Goal: Task Accomplishment & Management: Use online tool/utility

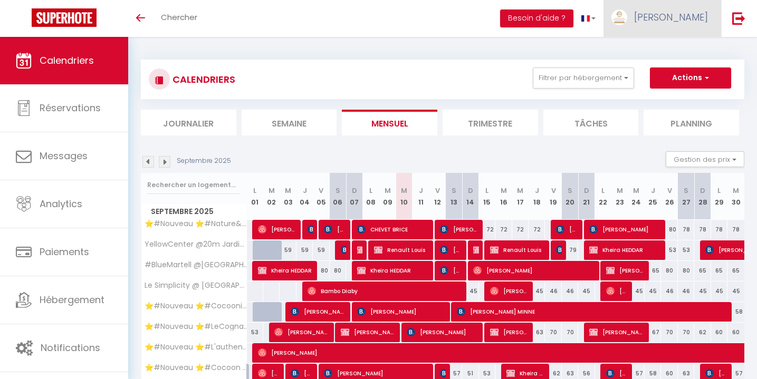
click at [679, 17] on span "[PERSON_NAME]" at bounding box center [671, 17] width 74 height 13
click at [670, 69] on link "Équipe" at bounding box center [679, 72] width 78 height 18
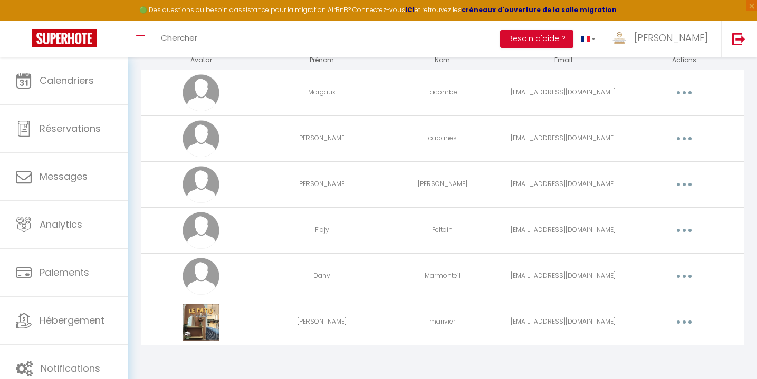
scroll to position [112, 0]
click at [689, 324] on button "button" at bounding box center [684, 322] width 30 height 17
click at [631, 368] on link "Supprimer" at bounding box center [657, 366] width 78 height 18
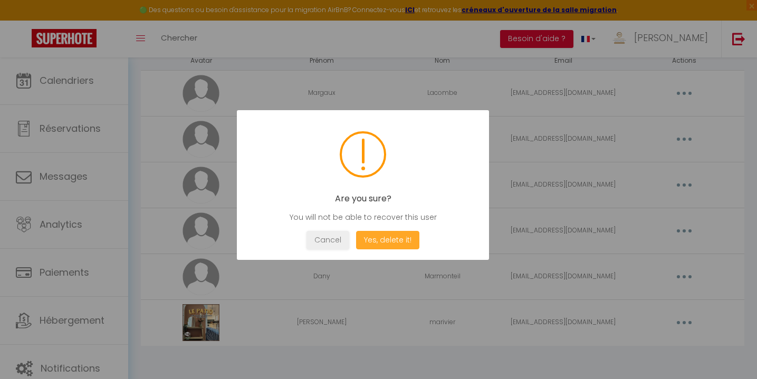
click at [380, 240] on button "Yes, delete it!" at bounding box center [387, 240] width 63 height 18
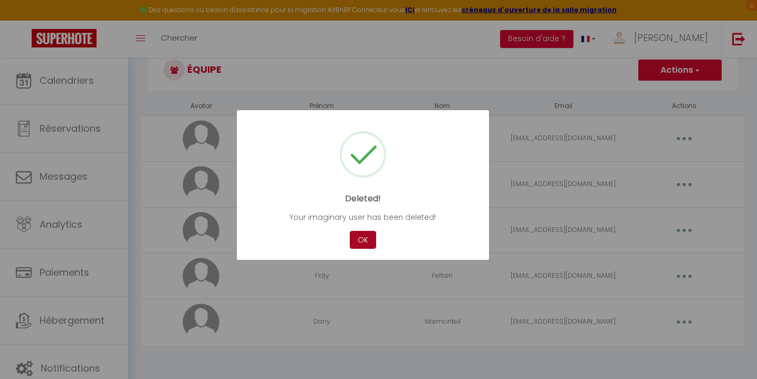
scroll to position [66, 0]
click at [359, 244] on button "OK" at bounding box center [363, 240] width 26 height 18
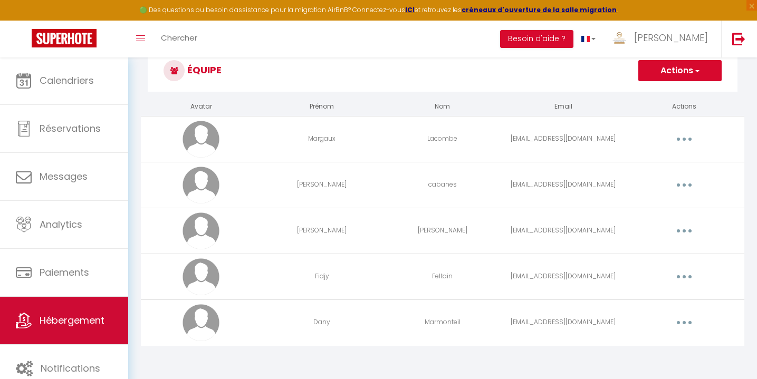
click at [64, 312] on link "Hébergement" at bounding box center [64, 320] width 128 height 47
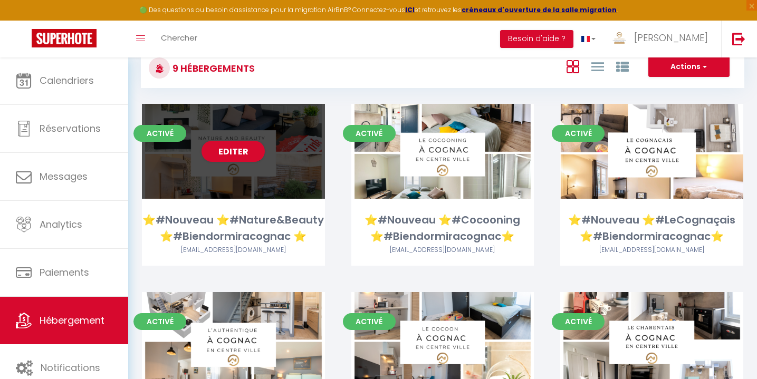
scroll to position [39, 0]
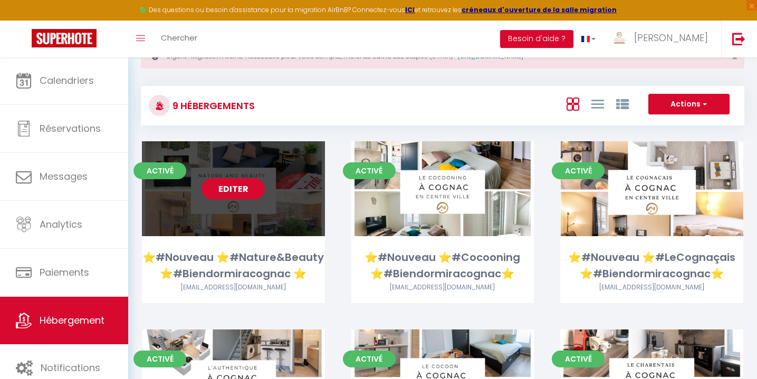
click at [231, 189] on link "Editer" at bounding box center [232, 188] width 63 height 21
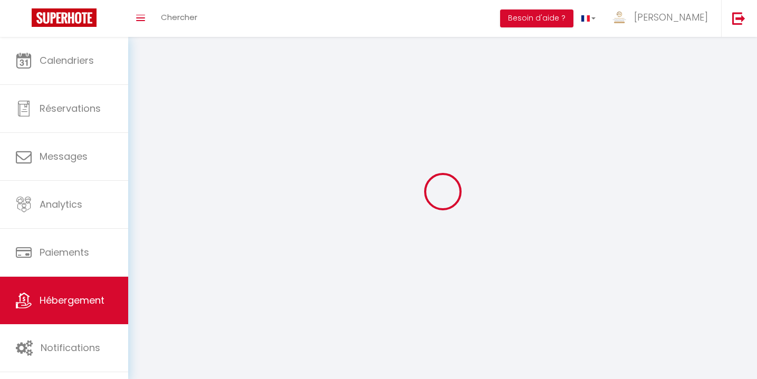
select select "1"
select select
select select "28"
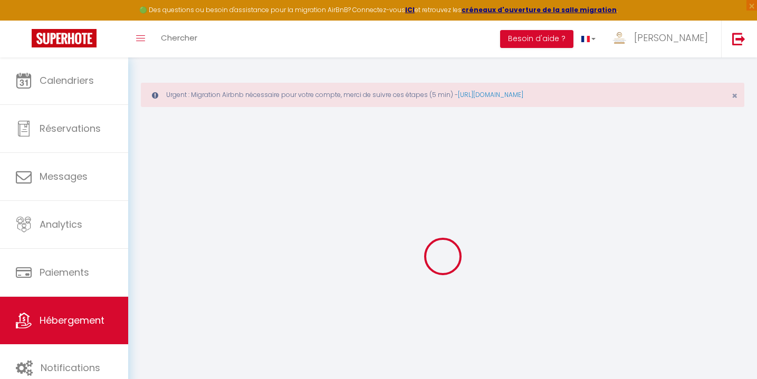
select select
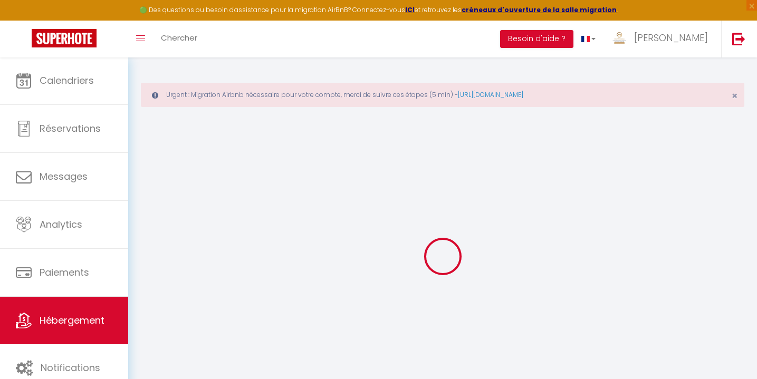
select select
checkbox input "false"
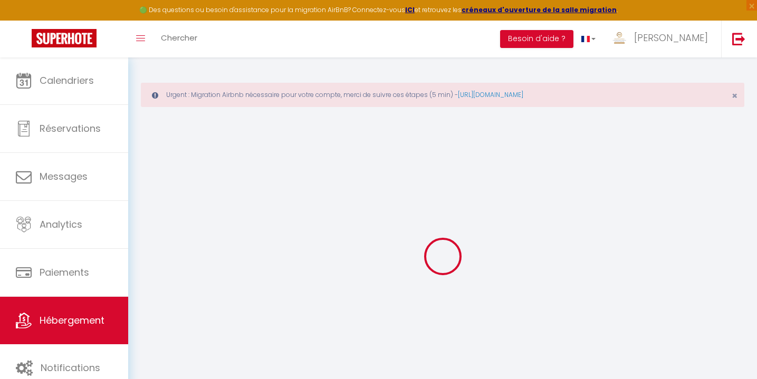
select select
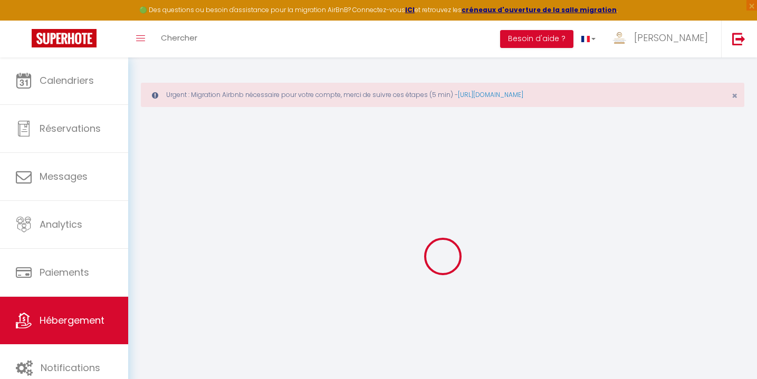
select select
checkbox input "false"
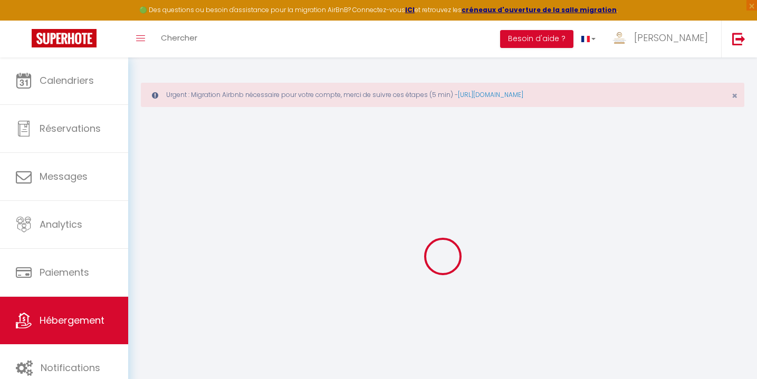
checkbox input "false"
select select
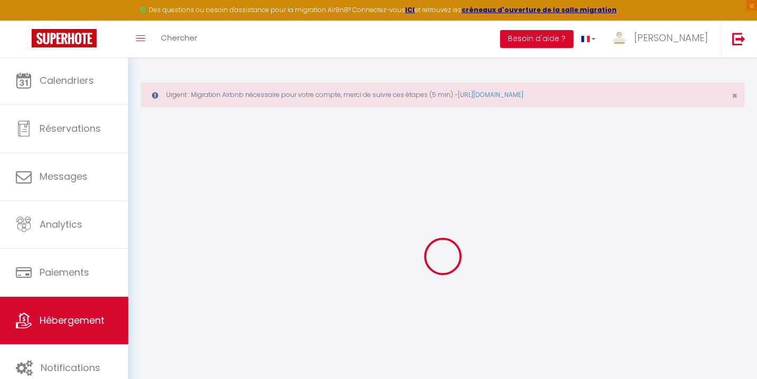
select select
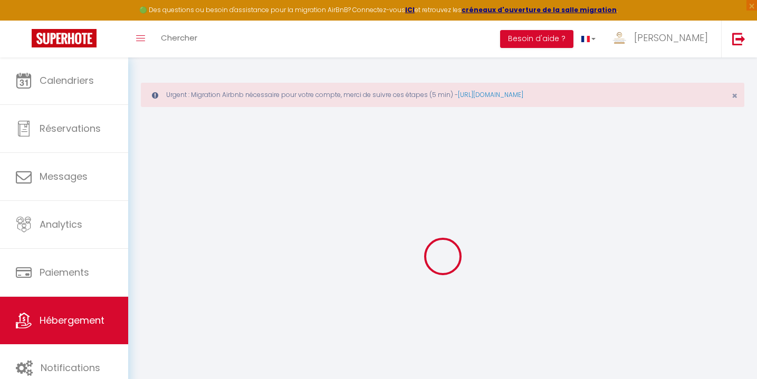
checkbox input "false"
select select
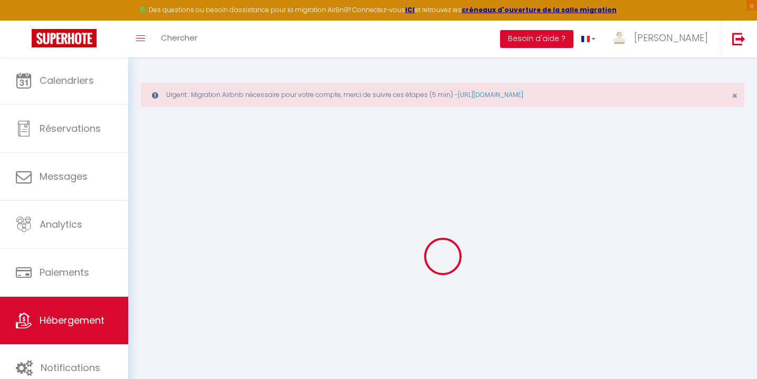
select select
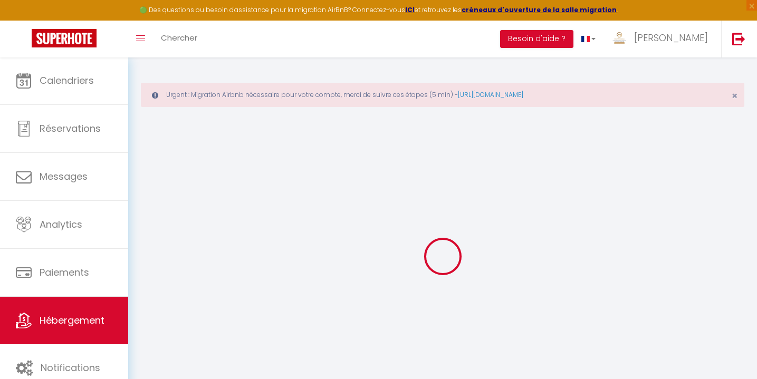
select select
checkbox input "false"
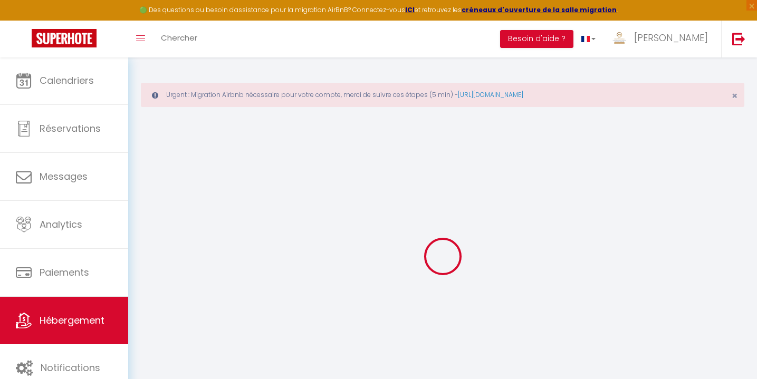
checkbox input "false"
select select
type input "⭐️#Nouveau ⭐️#Nature&Beauty ⭐️#Biendormiracognac ⭐️"
type input "[PERSON_NAME]"
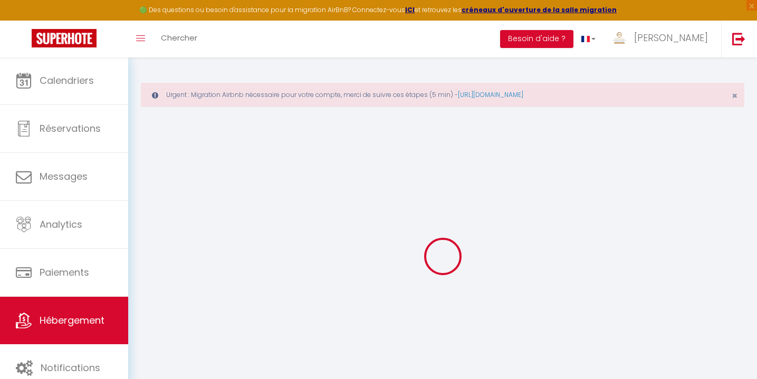
type input "Chauvet"
type input "464 Route [PERSON_NAME]"
type input "16300"
type input "Lagarde sur le Né"
type input "57"
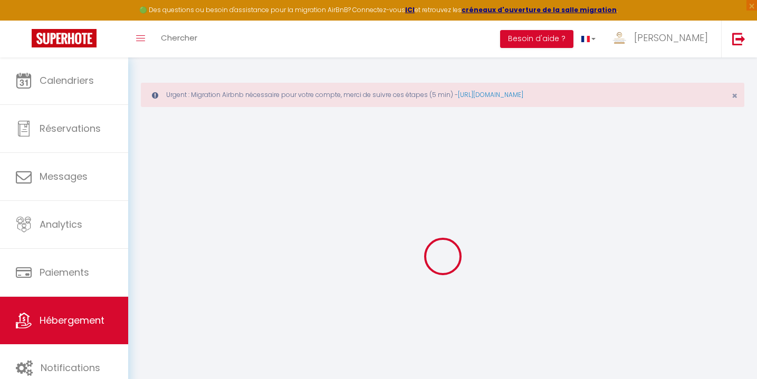
type input "5"
type input "20"
type input "1.80"
type input "200"
select select
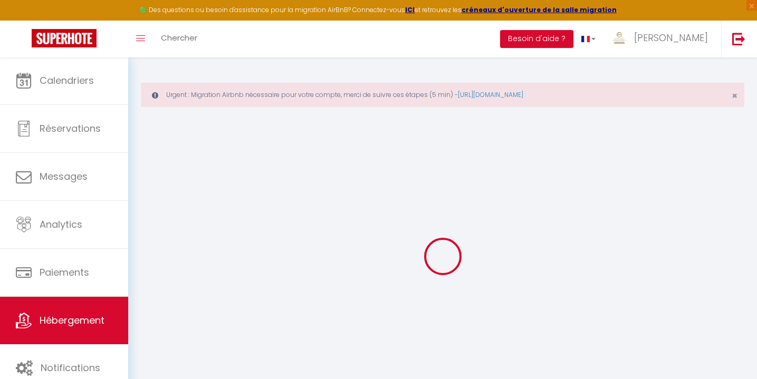
select select
type input "[STREET_ADDRESS][PERSON_NAME]"
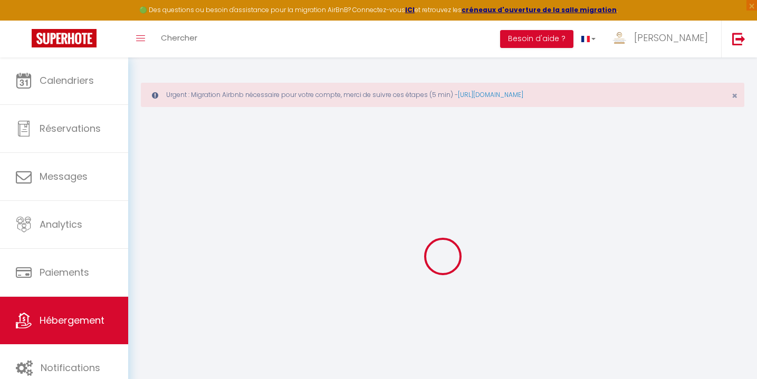
type input "16100"
type input "Cognac"
type input "[EMAIL_ADDRESS][DOMAIN_NAME]"
select select "4294"
checkbox input "false"
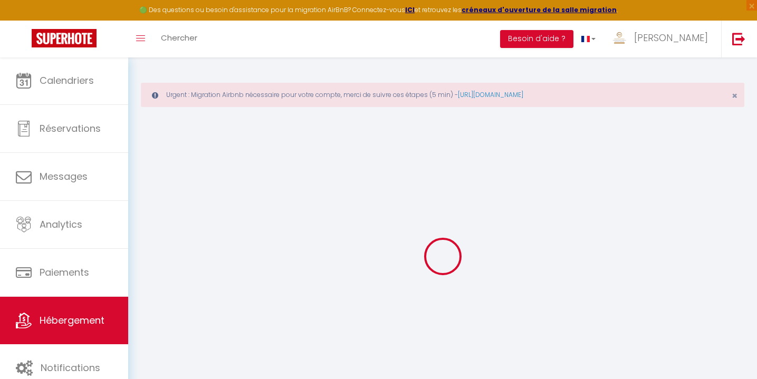
checkbox input "true"
type input "0"
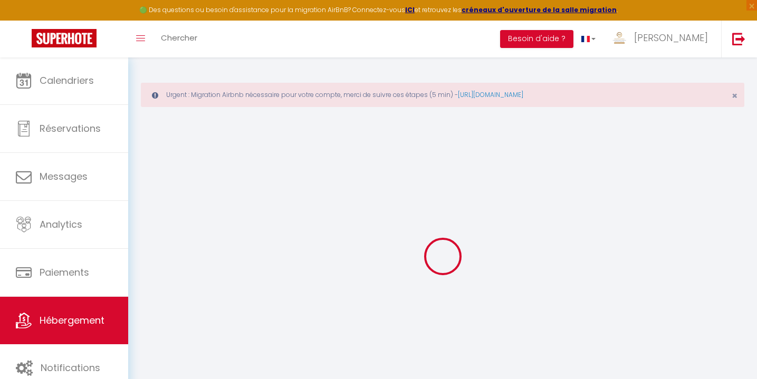
type input "0"
select select "51297"
select select
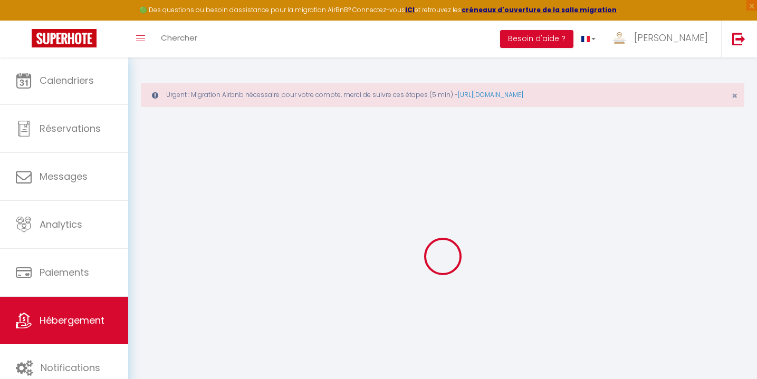
select select
checkbox input "false"
checkbox input "true"
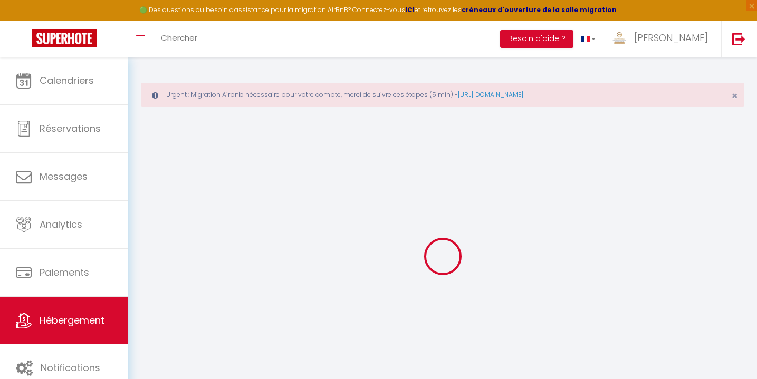
checkbox input "true"
select select
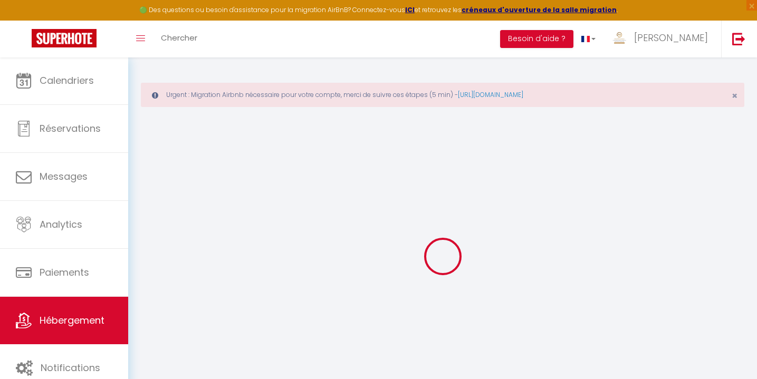
select select
checkbox input "false"
checkbox input "true"
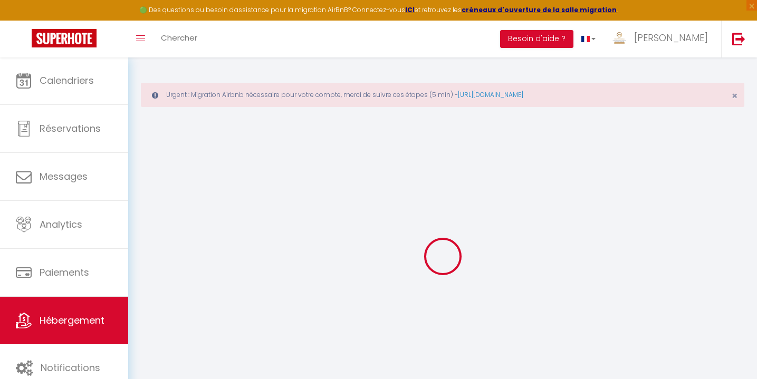
checkbox input "true"
checkbox input "false"
checkbox input "true"
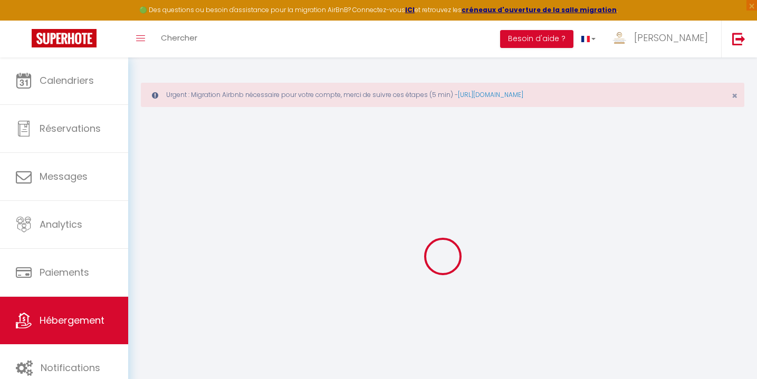
checkbox input "false"
checkbox input "true"
select select "15:00"
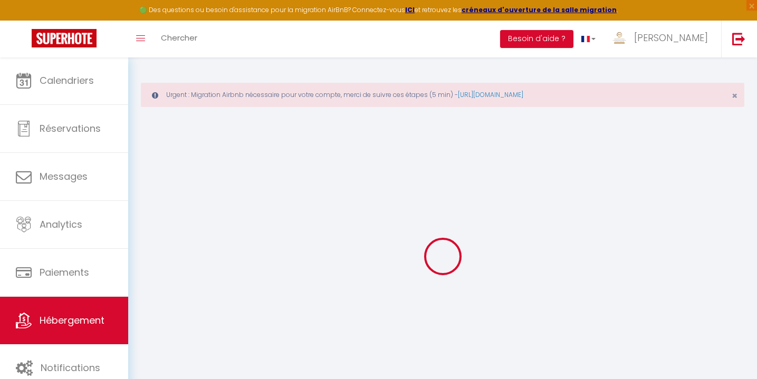
select select
select select "10:00"
select select "30"
select select "120"
select select
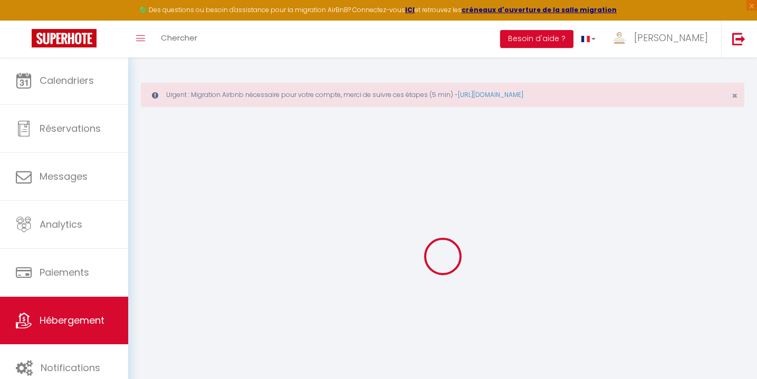
checkbox input "false"
checkbox input "true"
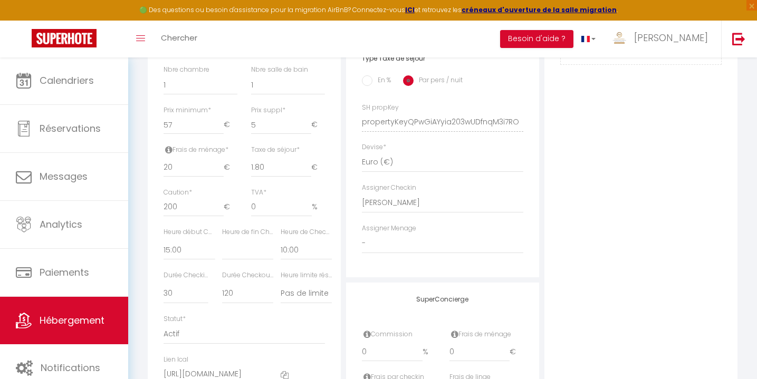
scroll to position [475, 0]
select select "42870"
select select
checkbox input "false"
checkbox input "true"
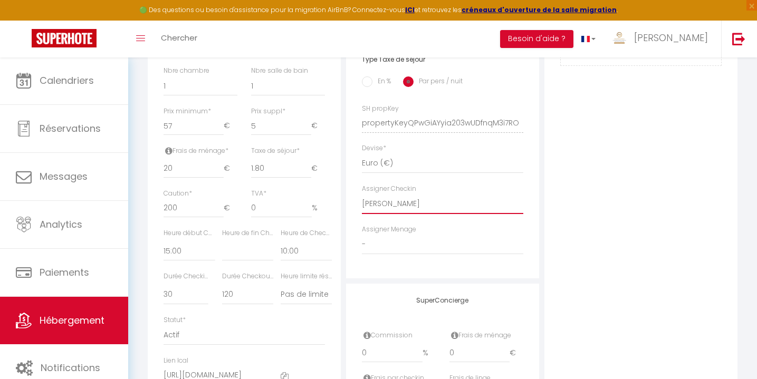
checkbox input "true"
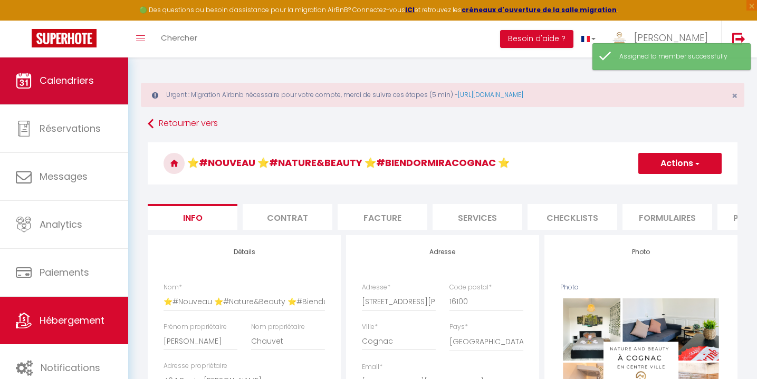
scroll to position [0, 0]
click at [67, 78] on span "Calendriers" at bounding box center [67, 80] width 54 height 13
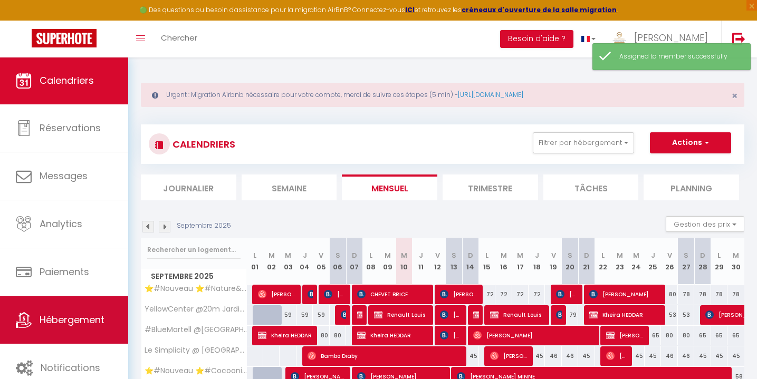
click at [86, 338] on link "Hébergement" at bounding box center [64, 319] width 128 height 47
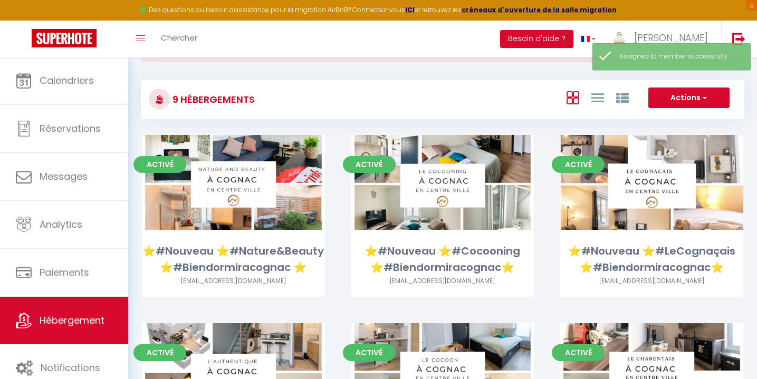
scroll to position [60, 0]
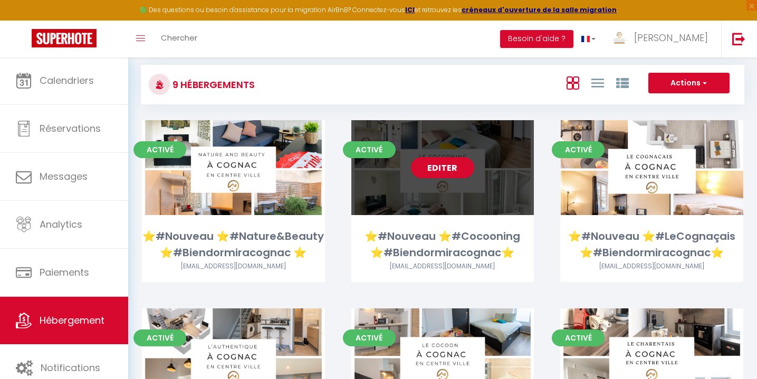
click at [450, 165] on link "Editer" at bounding box center [442, 167] width 63 height 21
click at [447, 168] on link "Editer" at bounding box center [442, 167] width 63 height 21
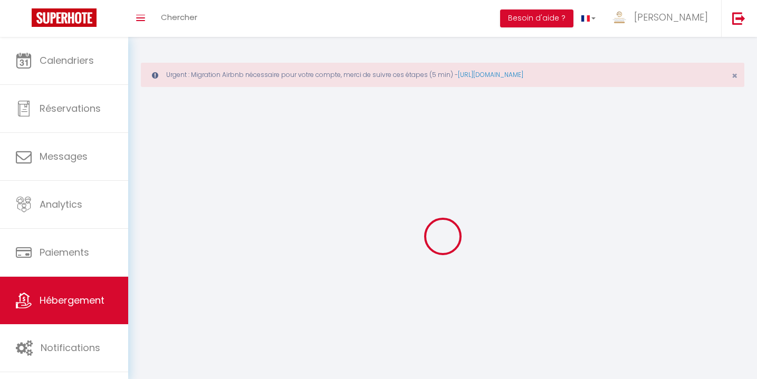
select select "1"
select select
select select "28"
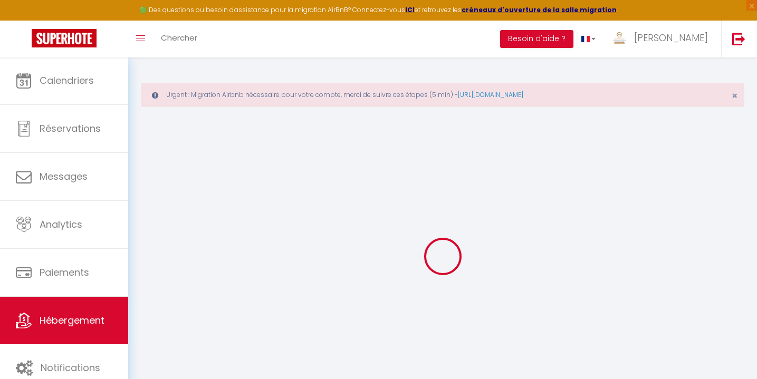
select select
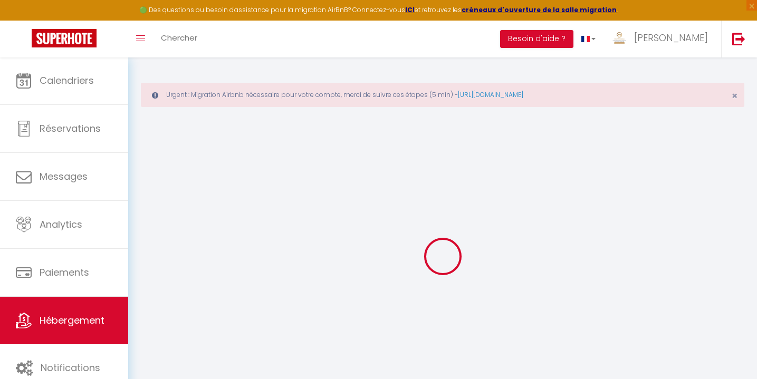
select select
checkbox input "false"
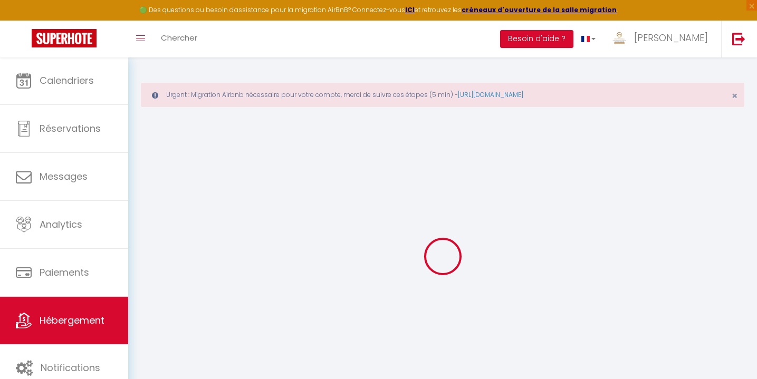
select select
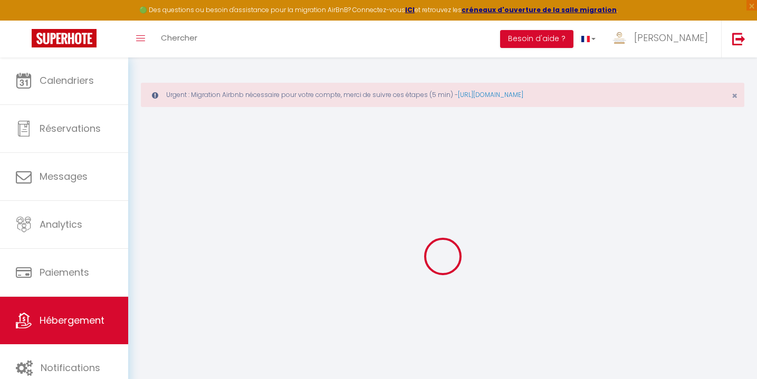
select select
checkbox input "false"
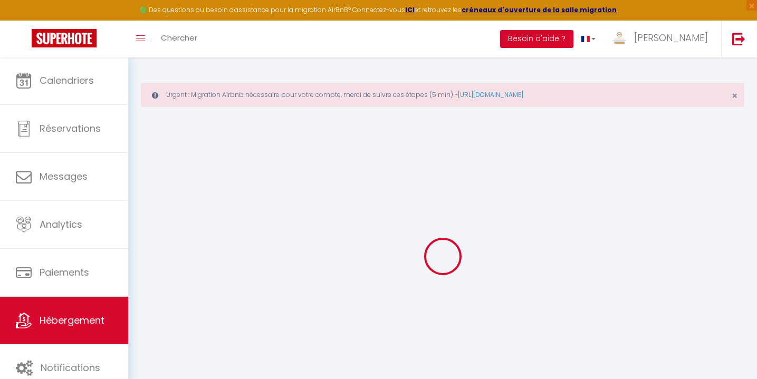
checkbox input "false"
select select
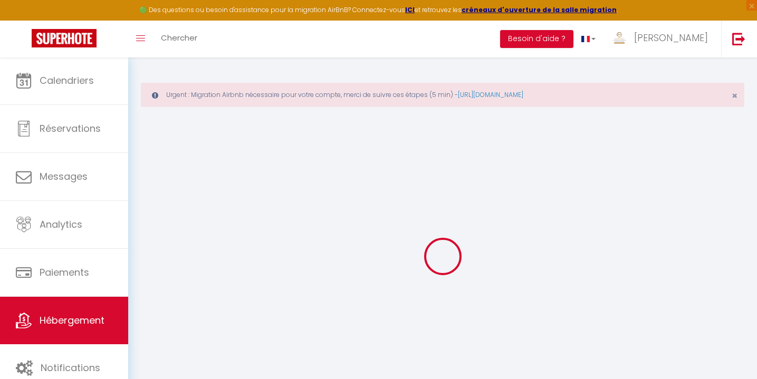
select select
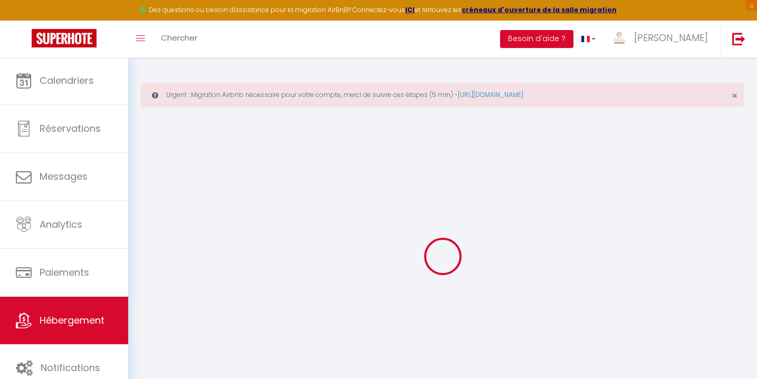
checkbox input "false"
select select
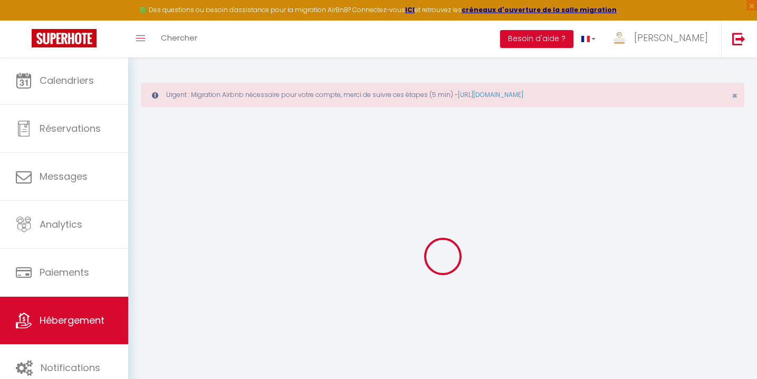
select select
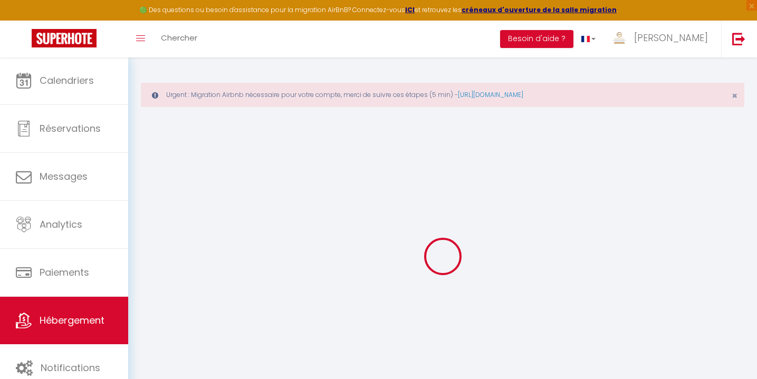
select select
checkbox input "false"
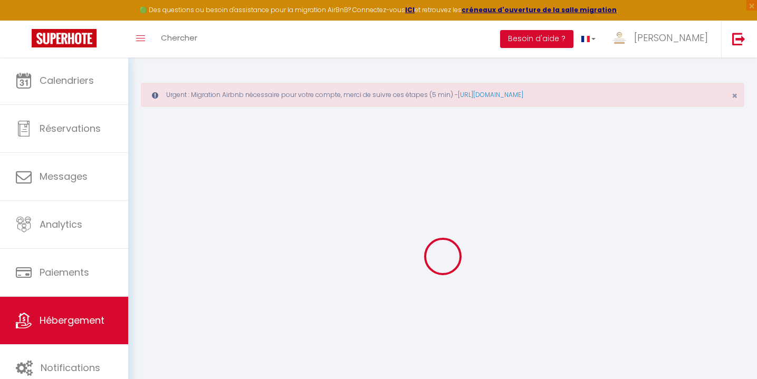
checkbox input "false"
select select
type input "⭐️#Nouveau ⭐️#Cocooning ⭐️#Biendormiracognac⭐️"
type input "[PERSON_NAME]"
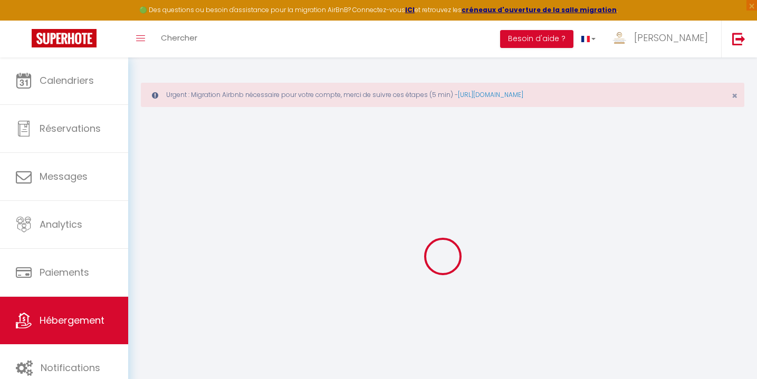
type input "CHAUVET"
type input "Route [PERSON_NAME]"
type input "16300"
type input "Lagarde Sur le Né"
select select "2"
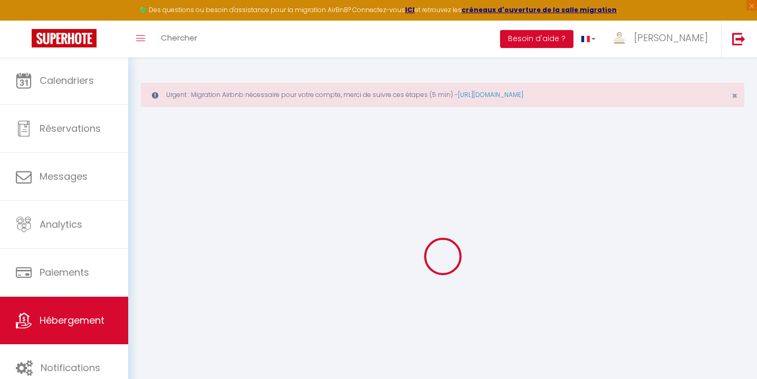
select select "0"
type input "52"
type input "20"
type input "1.80"
type input "200"
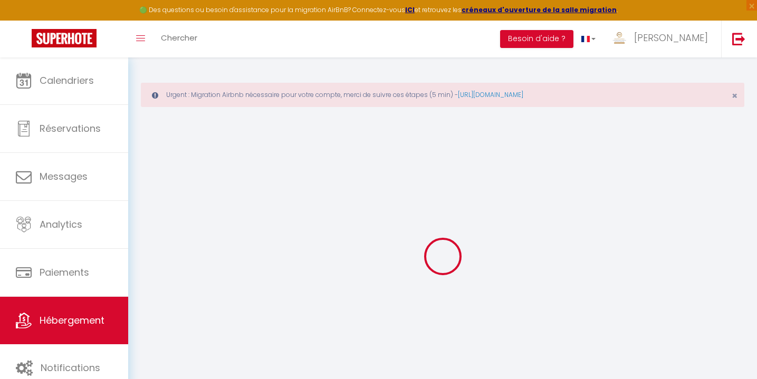
select select
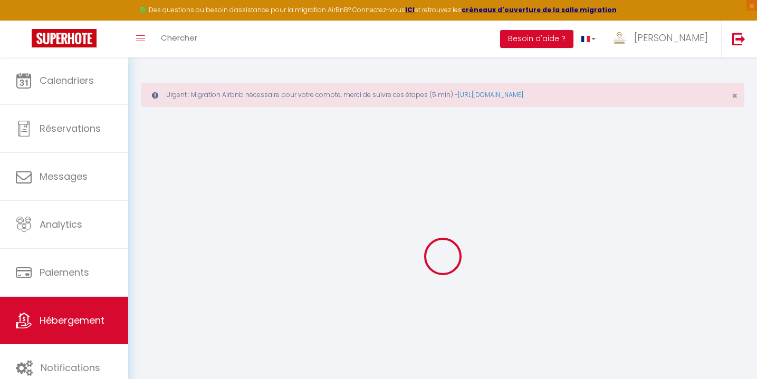
type input "[STREET_ADDRESS]"
type input "16100"
type input "Cognac"
type input "[EMAIL_ADDRESS][DOMAIN_NAME]"
select select "4294"
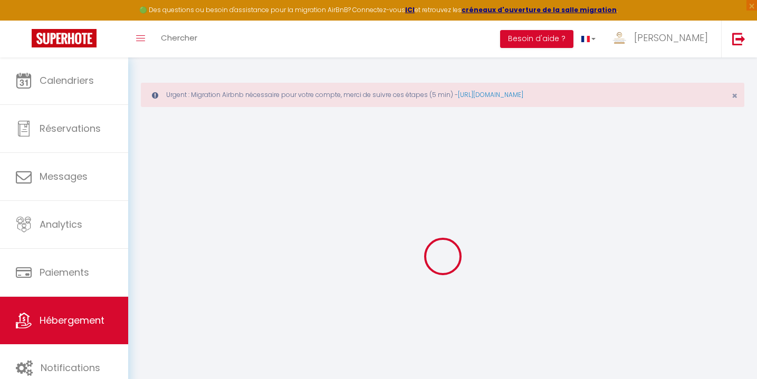
checkbox input "false"
checkbox input "true"
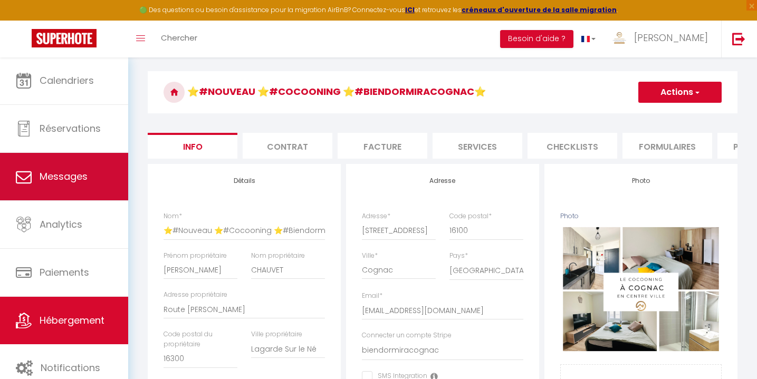
scroll to position [63, 0]
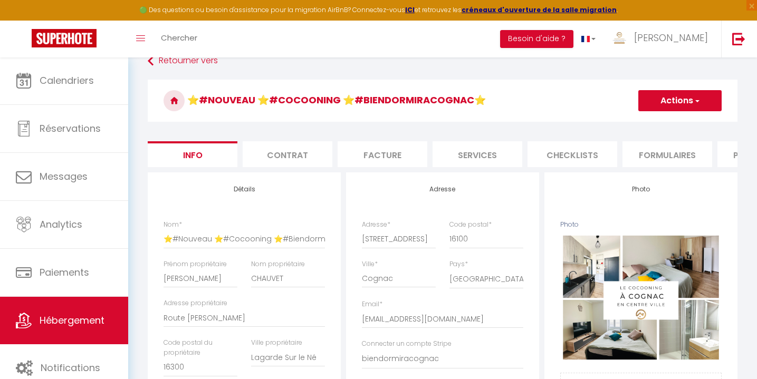
click at [75, 329] on link "Hébergement" at bounding box center [64, 320] width 128 height 47
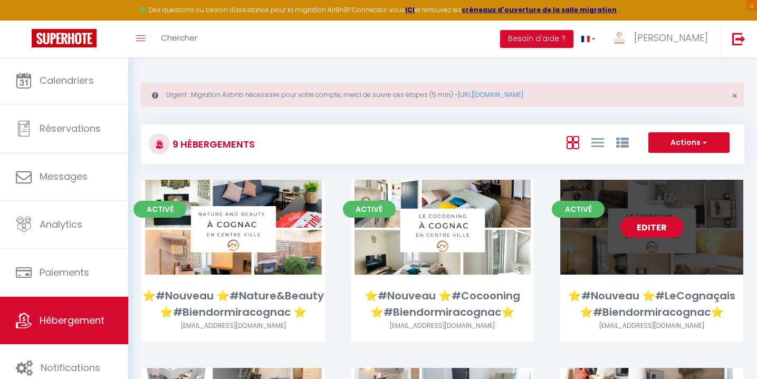
click at [657, 226] on link "Editer" at bounding box center [651, 227] width 63 height 21
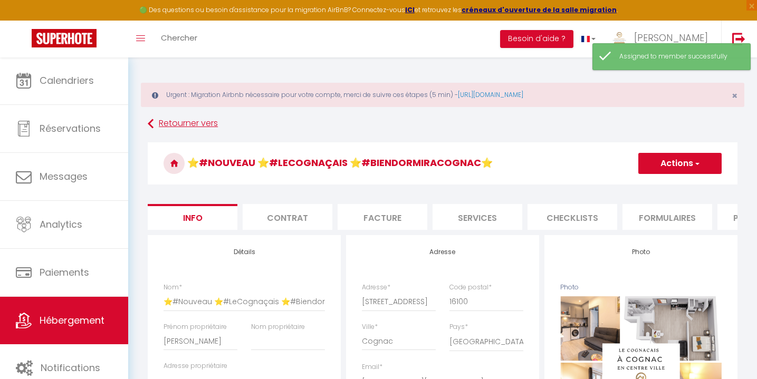
click at [167, 121] on link "Retourner vers" at bounding box center [443, 123] width 590 height 19
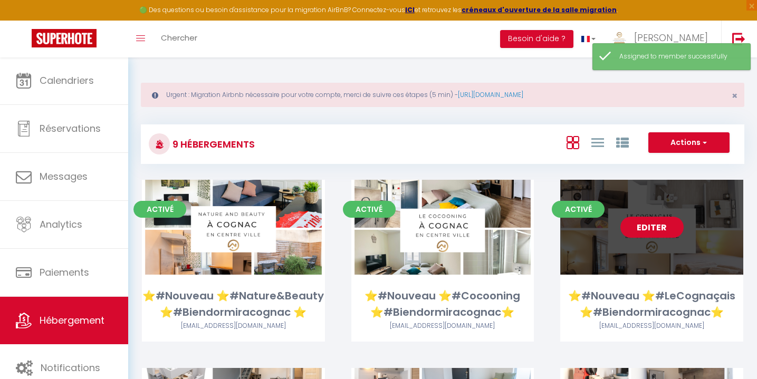
click at [663, 221] on link "Editer" at bounding box center [651, 227] width 63 height 21
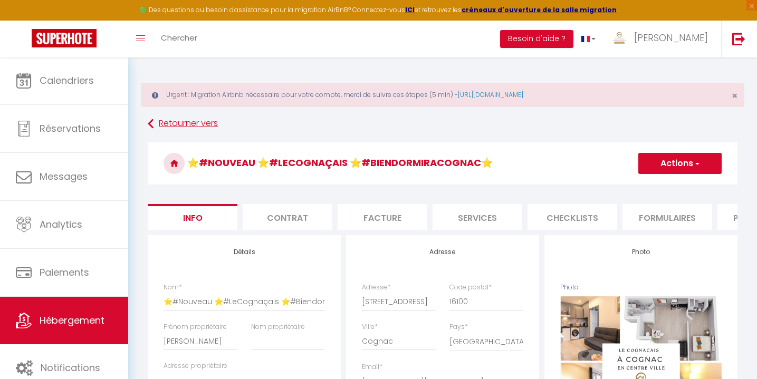
click at [184, 122] on link "Retourner vers" at bounding box center [443, 123] width 590 height 19
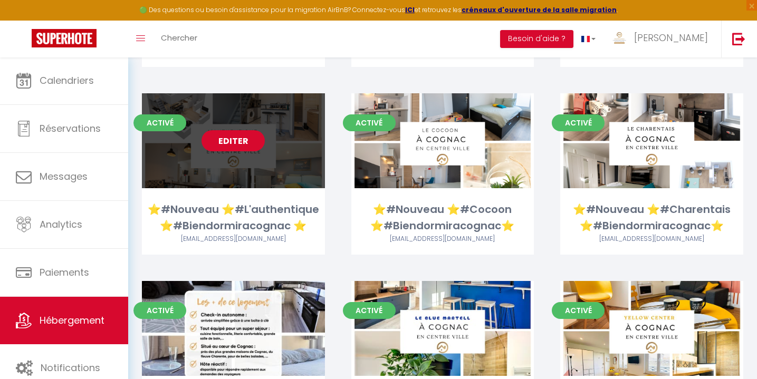
scroll to position [260, 0]
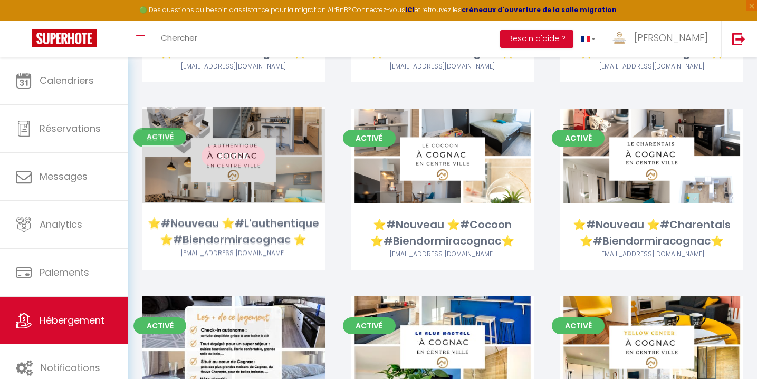
click at [232, 152] on link "Editer" at bounding box center [232, 156] width 63 height 21
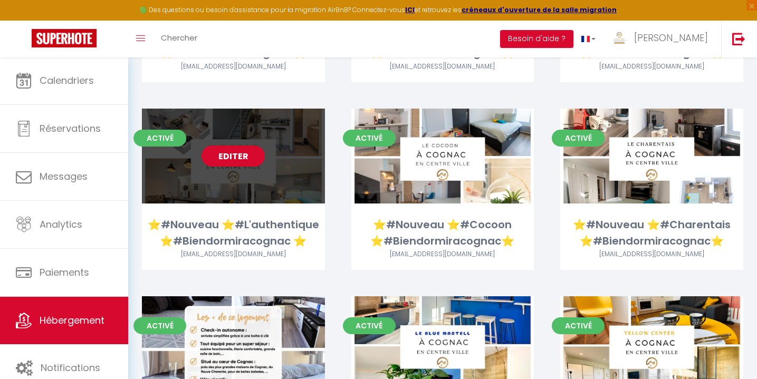
click at [237, 154] on link "Editer" at bounding box center [232, 156] width 63 height 21
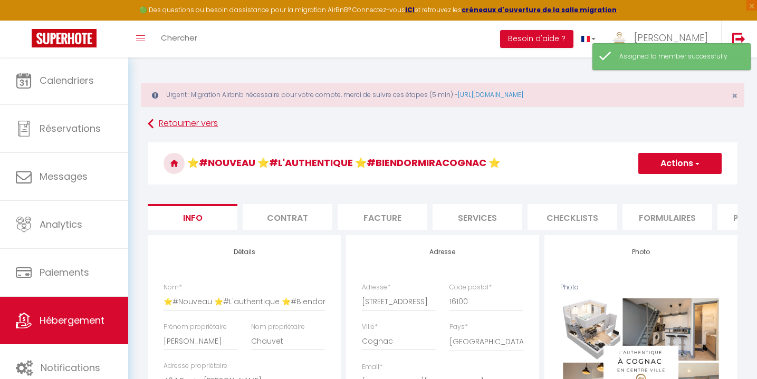
scroll to position [-1, 0]
click at [152, 128] on icon at bounding box center [151, 123] width 6 height 19
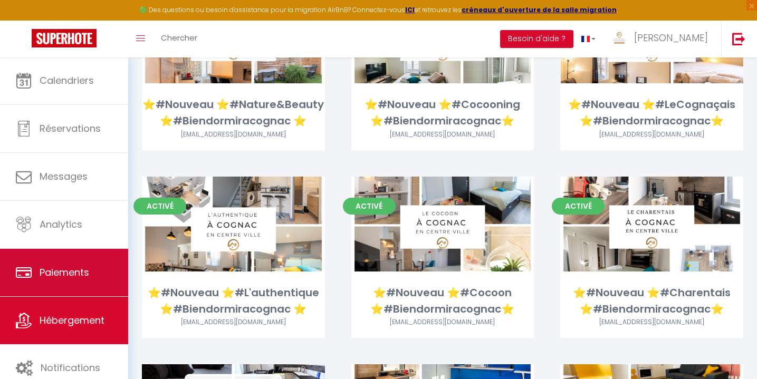
scroll to position [195, 0]
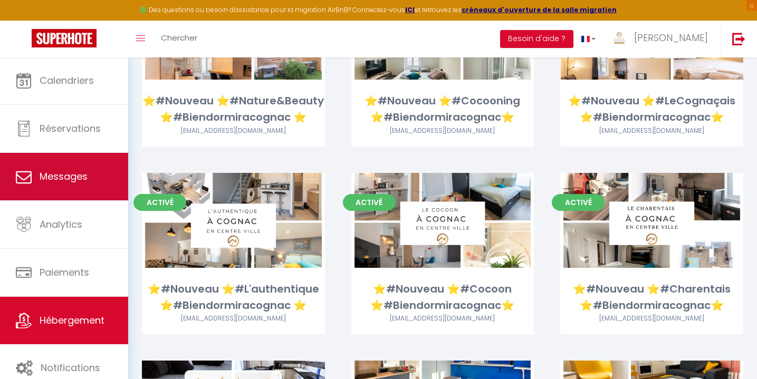
click at [65, 170] on span "Messages" at bounding box center [64, 176] width 48 height 13
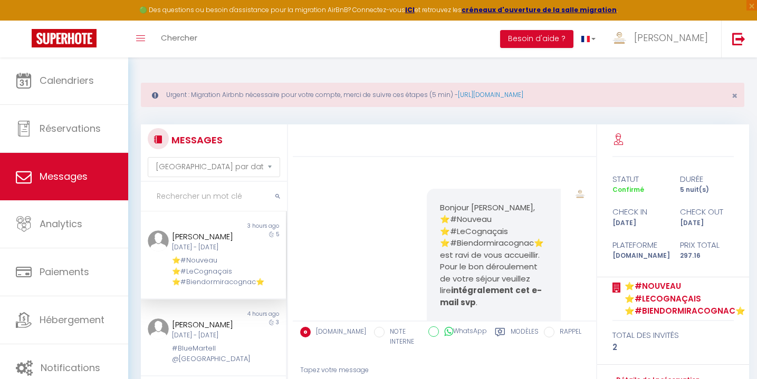
scroll to position [6580, 0]
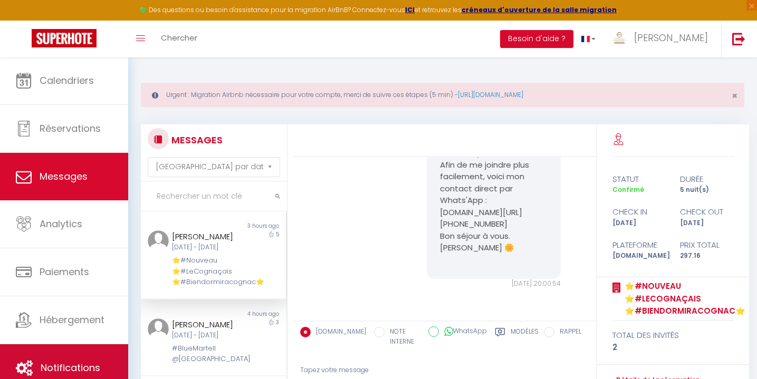
click at [68, 359] on link "Notifications" at bounding box center [64, 367] width 128 height 47
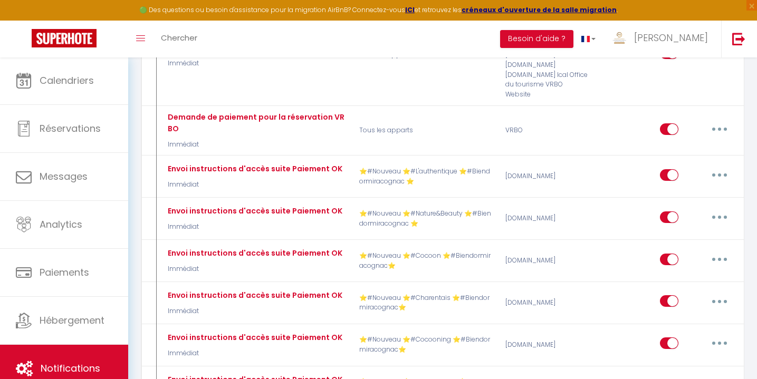
scroll to position [437, 0]
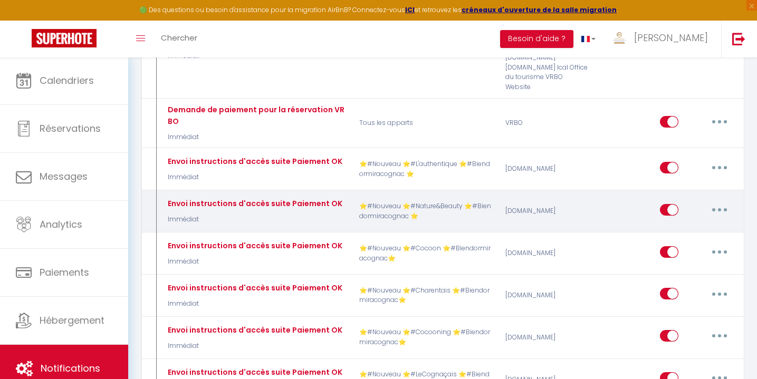
click at [721, 208] on icon "button" at bounding box center [719, 209] width 3 height 3
click at [686, 225] on link "Editer" at bounding box center [692, 234] width 78 height 18
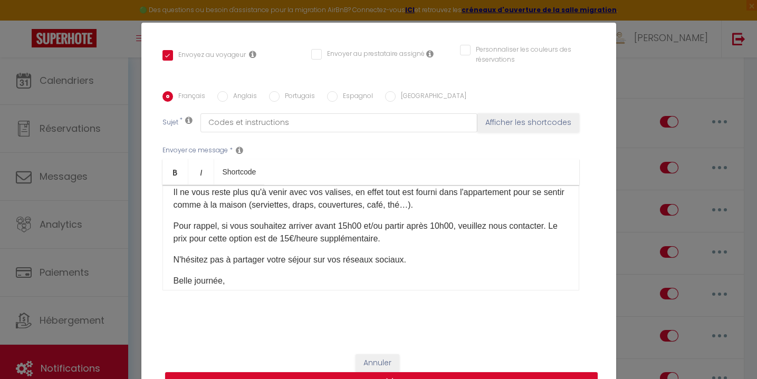
scroll to position [198, 0]
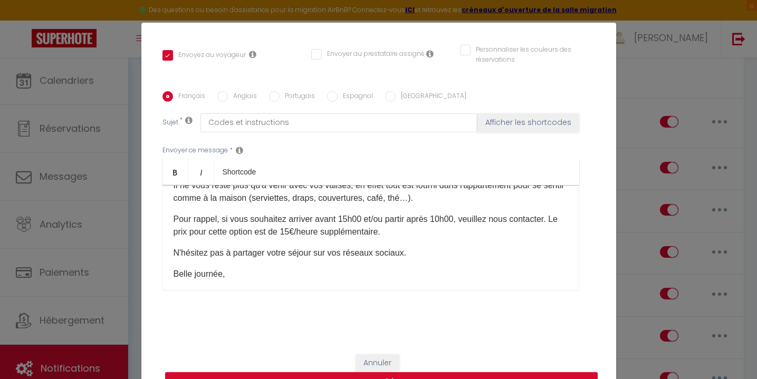
click at [359, 169] on link "[URL][DOMAIN_NAME].." at bounding box center [340, 164] width 94 height 9
click at [446, 171] on p "Voici votre guide de bienvenue : [URL][DOMAIN_NAME].. ​" at bounding box center [371, 164] width 395 height 13
click at [358, 169] on link "[URL][DOMAIN_NAME].." at bounding box center [340, 164] width 94 height 9
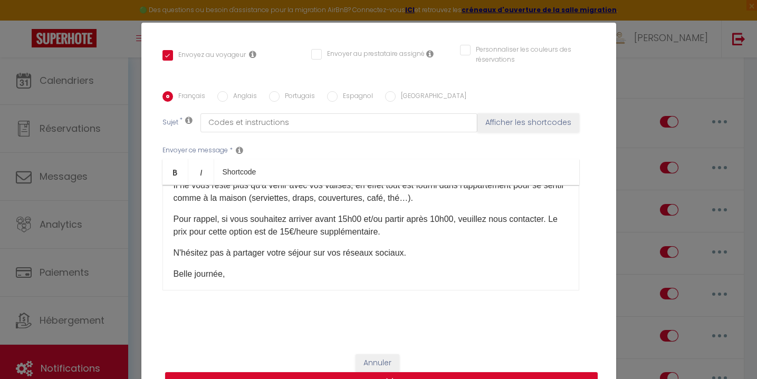
click at [379, 357] on button "Annuler" at bounding box center [378, 363] width 44 height 18
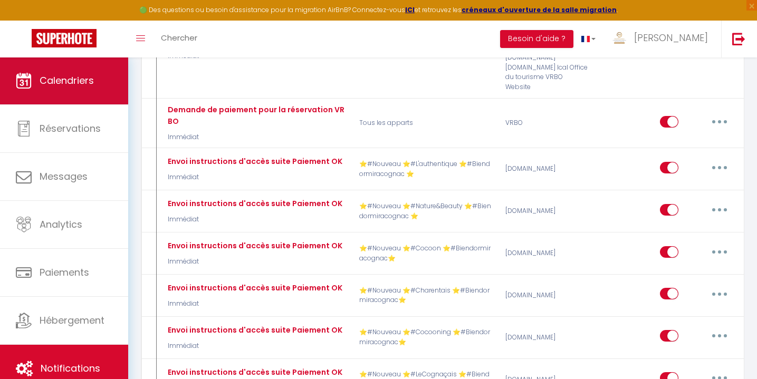
click at [56, 61] on link "Calendriers" at bounding box center [64, 80] width 128 height 47
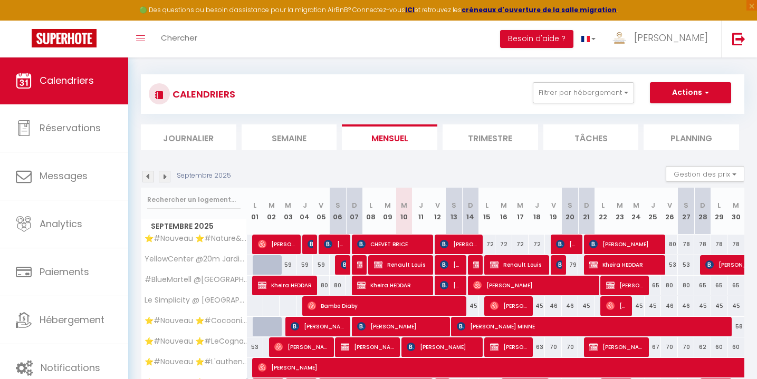
scroll to position [68, 0]
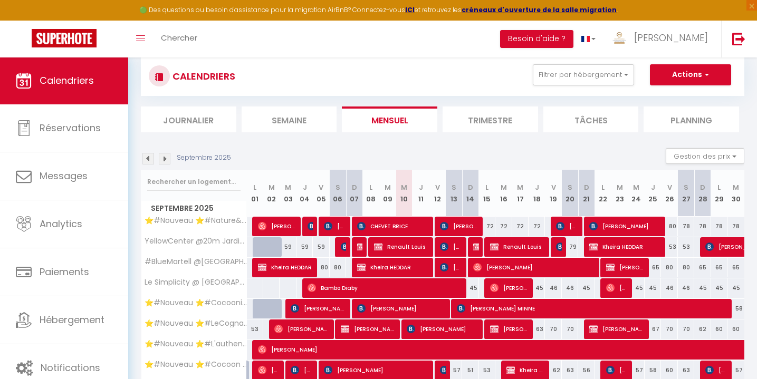
click at [368, 226] on span "CHEVET BRICE" at bounding box center [392, 226] width 71 height 20
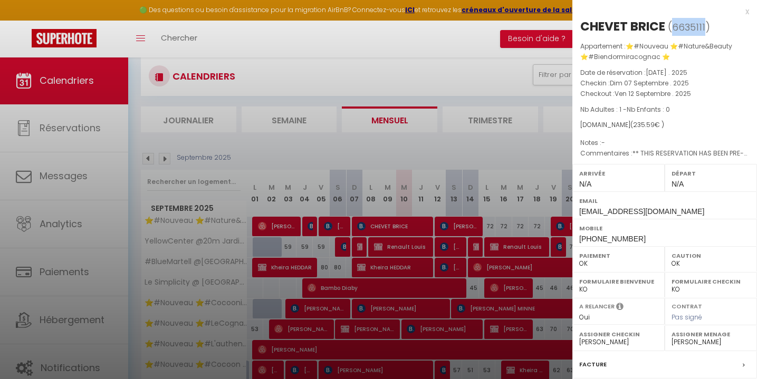
copy span "6635111"
click at [455, 151] on div at bounding box center [378, 189] width 757 height 379
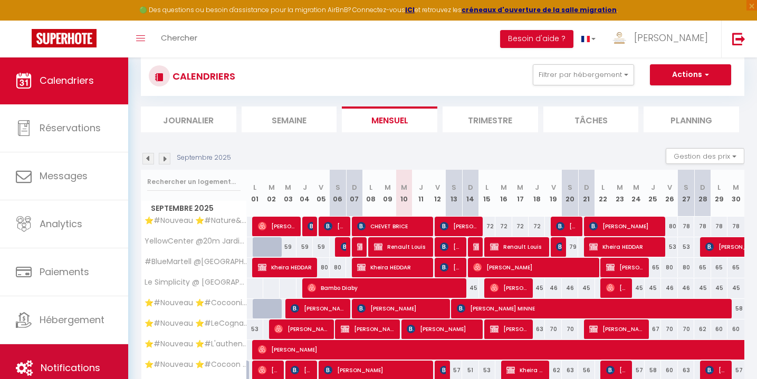
click at [85, 356] on link "Notifications" at bounding box center [64, 367] width 128 height 47
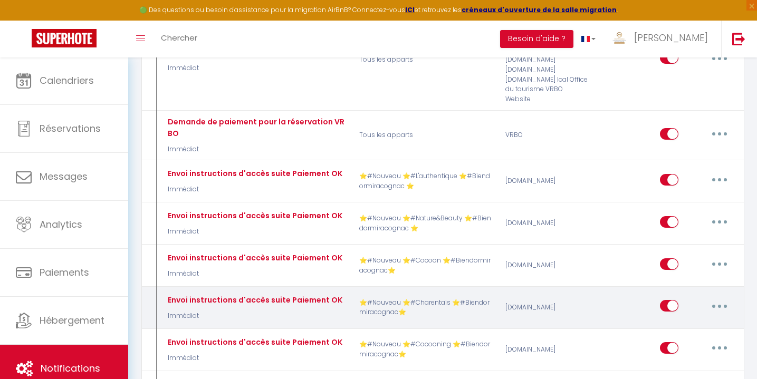
scroll to position [425, 0]
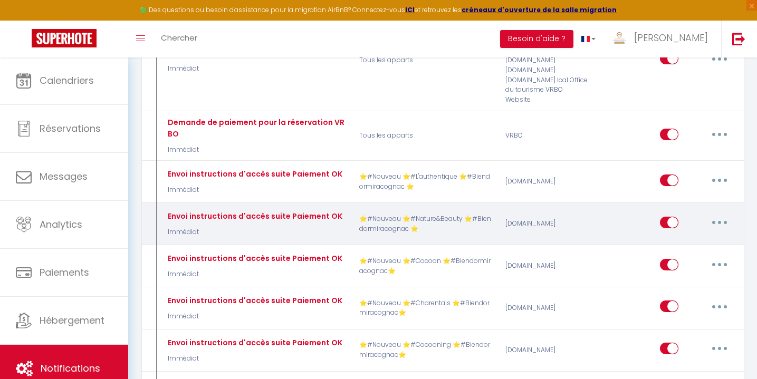
click at [715, 214] on button "button" at bounding box center [720, 222] width 30 height 17
click at [684, 275] on link "Tester" at bounding box center [692, 284] width 78 height 18
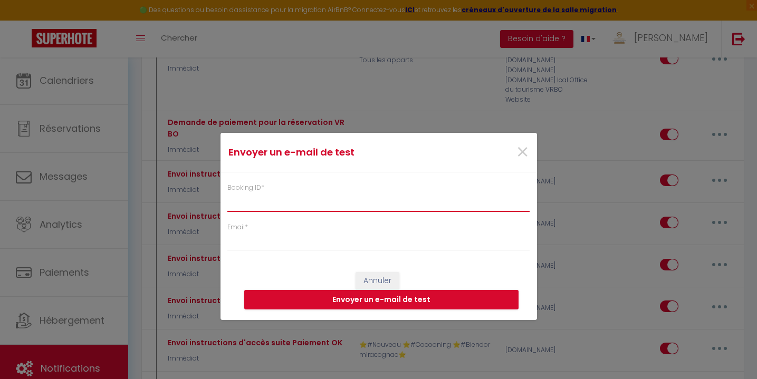
click at [326, 202] on input "Booking ID *" at bounding box center [378, 202] width 303 height 19
paste input "6635111"
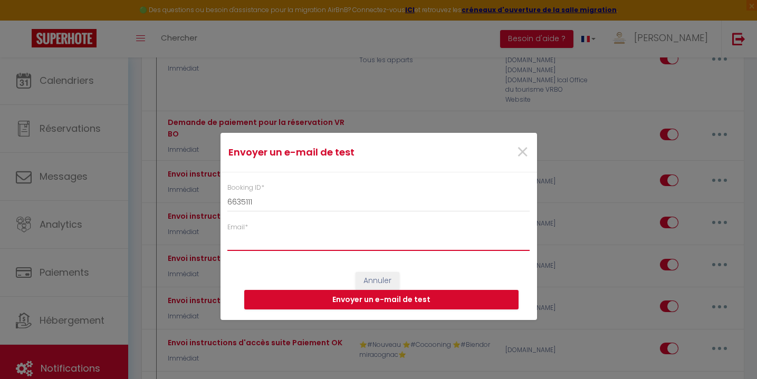
click at [267, 245] on input "Email *" at bounding box center [378, 241] width 303 height 19
click at [347, 301] on button "Envoyer un e-mail de test" at bounding box center [381, 300] width 274 height 20
